Goal: Transaction & Acquisition: Purchase product/service

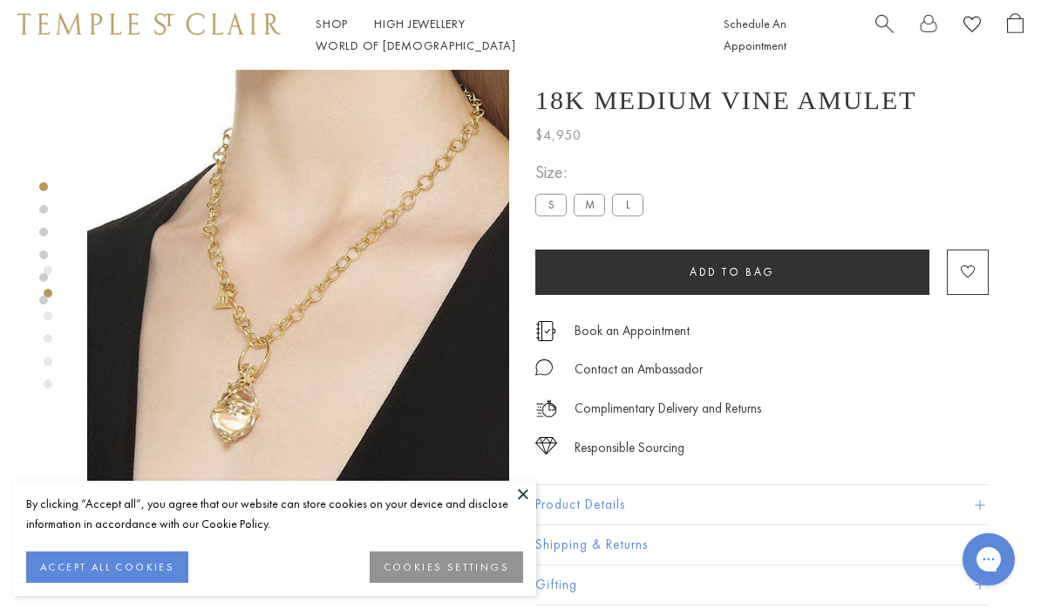
scroll to position [3, 0]
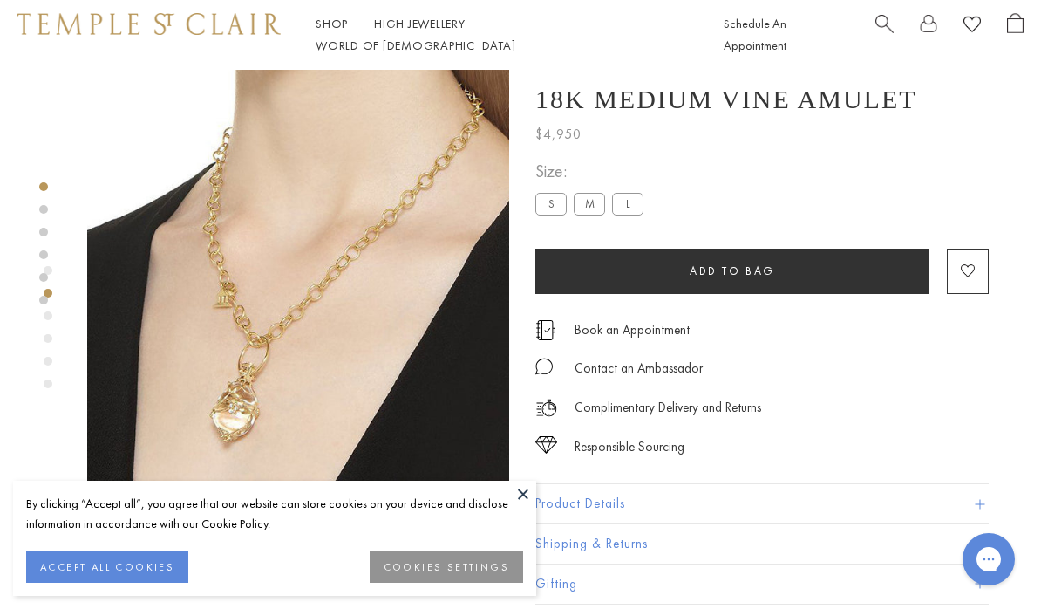
click at [643, 193] on div "Size: S M L" at bounding box center [592, 188] width 115 height 62
click at [636, 210] on label "L" at bounding box center [627, 204] width 31 height 22
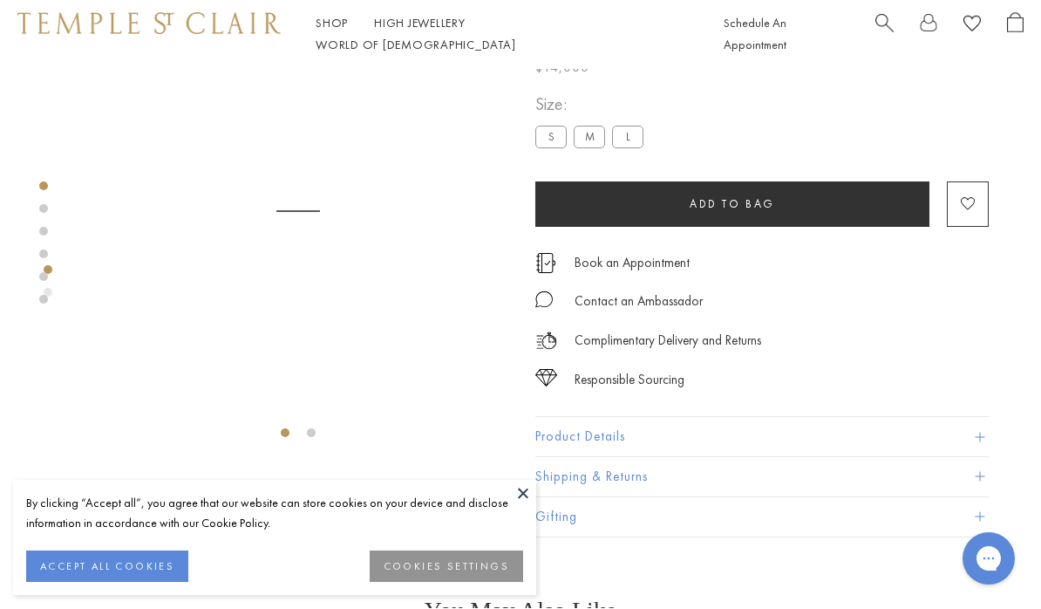
scroll to position [70, 0]
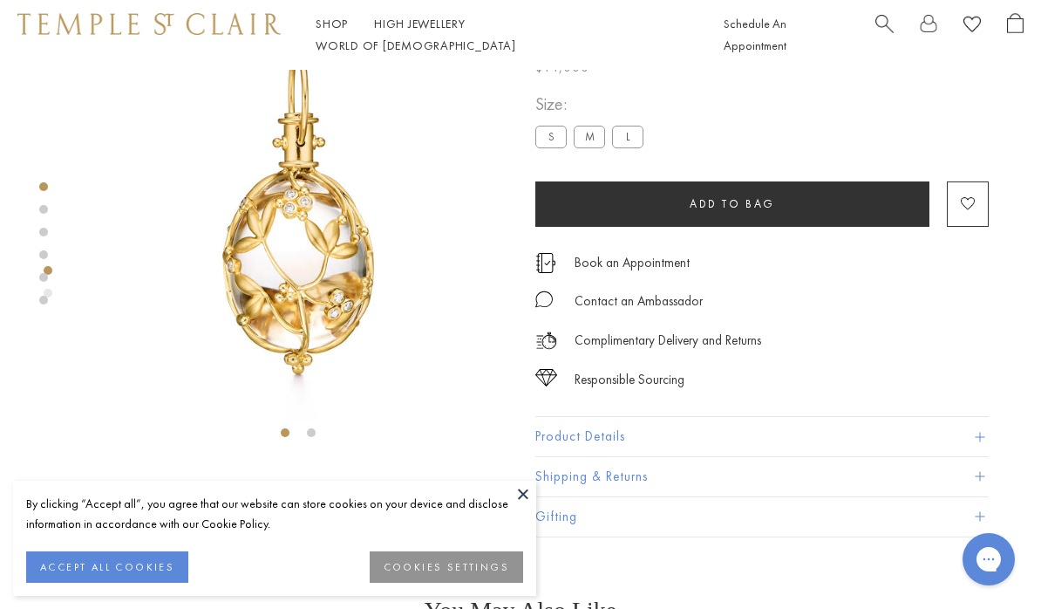
click at [598, 132] on label "M" at bounding box center [589, 137] width 31 height 22
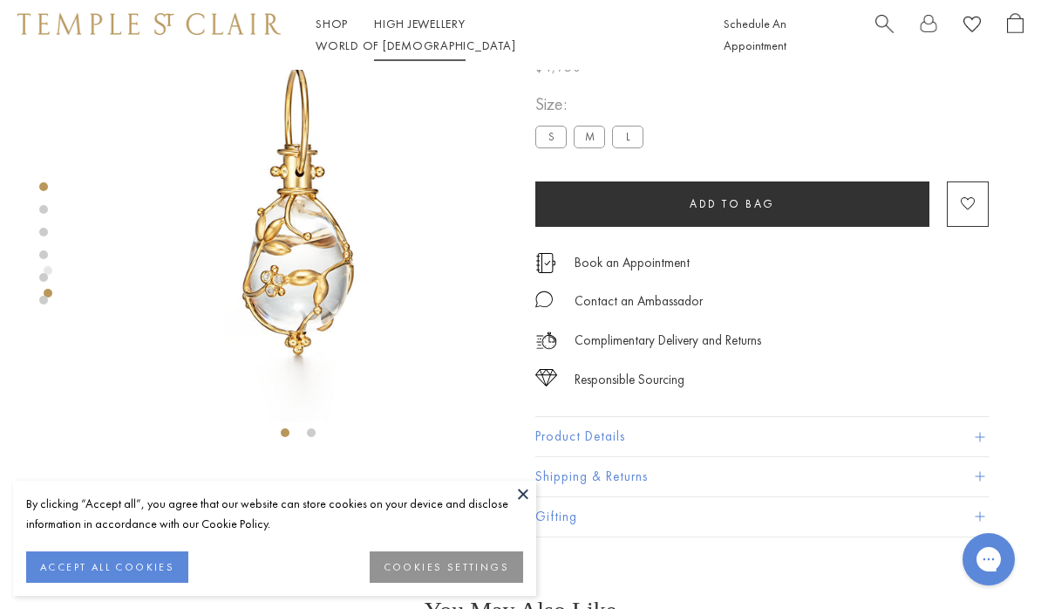
click at [422, 31] on link "High Jewellery High Jewellery" at bounding box center [420, 24] width 92 height 16
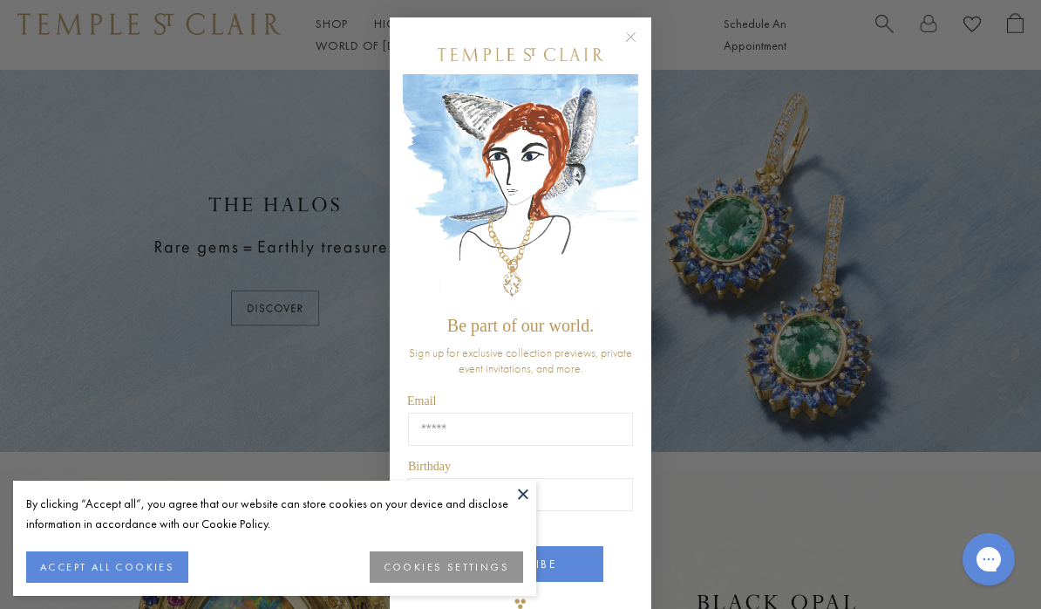
click at [44, 253] on div "Close dialog Be part of our world. Sign up for exclusive collection previews, p…" at bounding box center [520, 304] width 1041 height 609
click at [101, 279] on div "Close dialog Be part of our world. Sign up for exclusive collection previews, p…" at bounding box center [520, 304] width 1041 height 609
click at [408, 567] on button "COOKIES SETTINGS" at bounding box center [446, 566] width 153 height 31
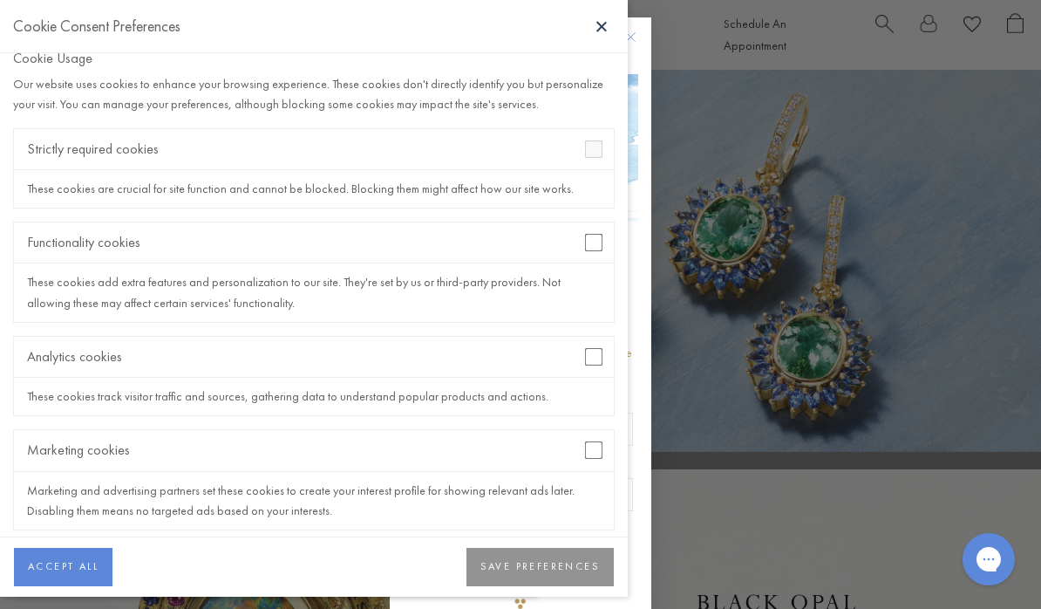
scroll to position [19, 0]
click at [499, 586] on button "SAVE PREFERENCES" at bounding box center [540, 567] width 147 height 38
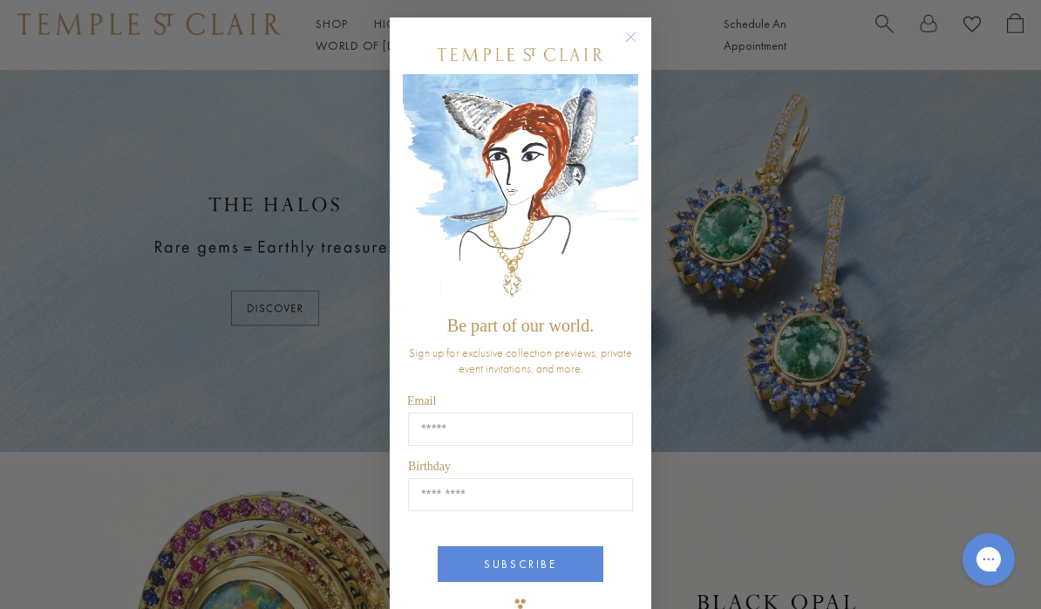
click at [789, 305] on div "Close dialog Be part of our world. Sign up for exclusive collection previews, p…" at bounding box center [520, 304] width 1041 height 609
